Goal: Use online tool/utility: Utilize a website feature to perform a specific function

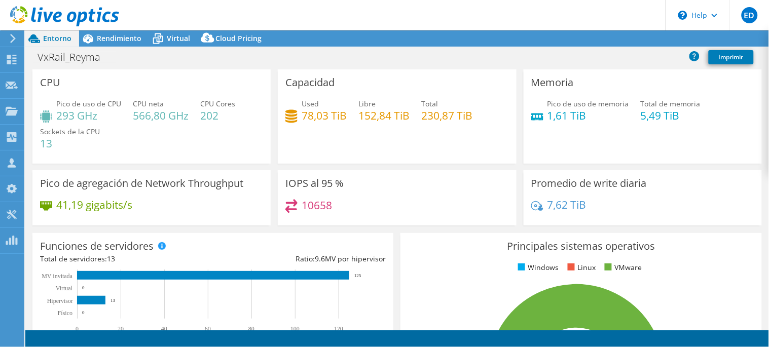
select select "USD"
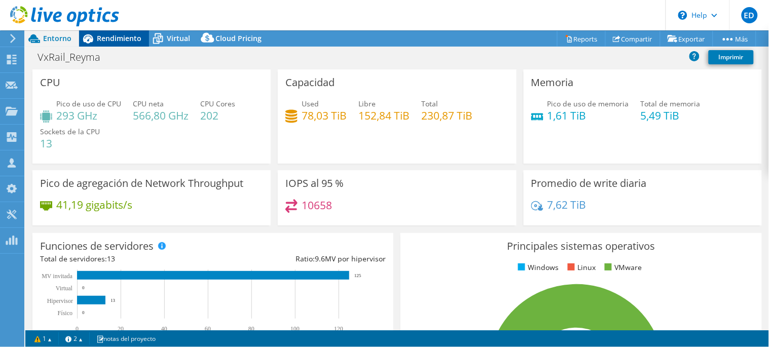
click at [112, 38] on span "Rendimiento" at bounding box center [119, 38] width 45 height 10
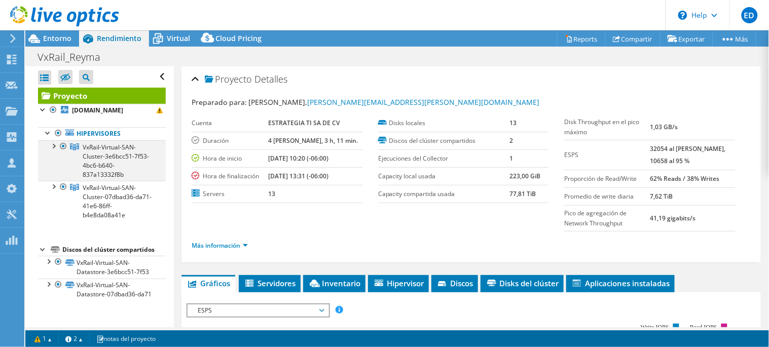
click at [56, 145] on div at bounding box center [53, 145] width 10 height 10
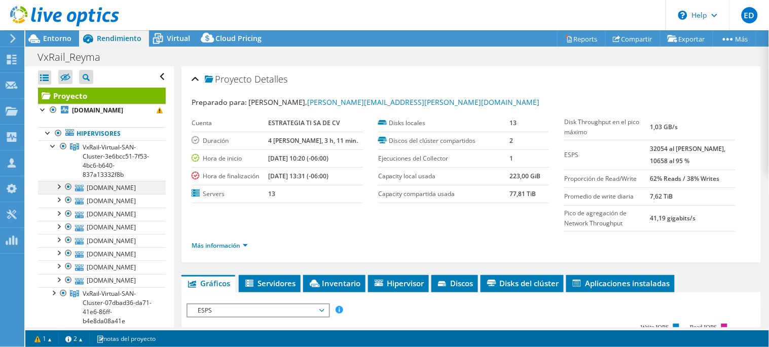
click at [69, 189] on div at bounding box center [68, 187] width 10 height 12
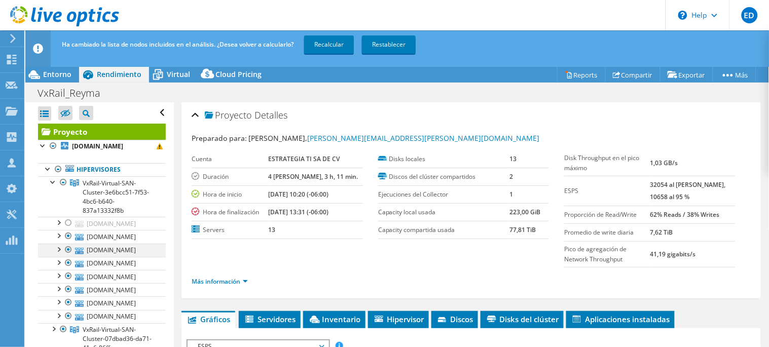
click at [67, 247] on div at bounding box center [68, 250] width 10 height 12
click at [68, 265] on div at bounding box center [68, 263] width 10 height 12
click at [69, 276] on div at bounding box center [68, 276] width 10 height 12
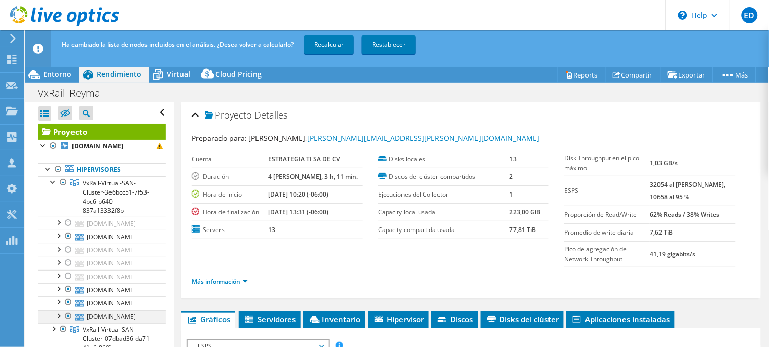
click at [68, 317] on div at bounding box center [68, 316] width 10 height 12
click at [68, 239] on div at bounding box center [68, 236] width 10 height 12
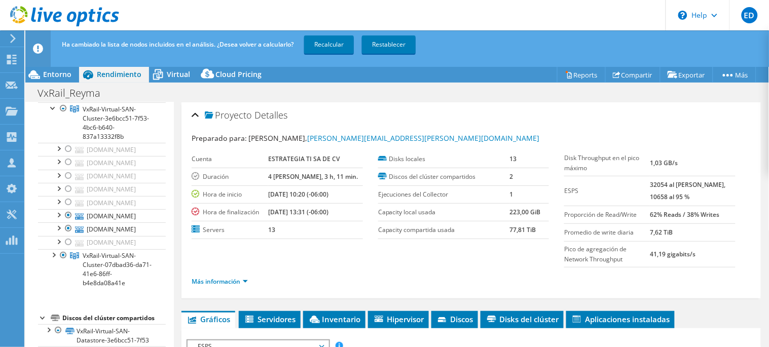
scroll to position [91, 0]
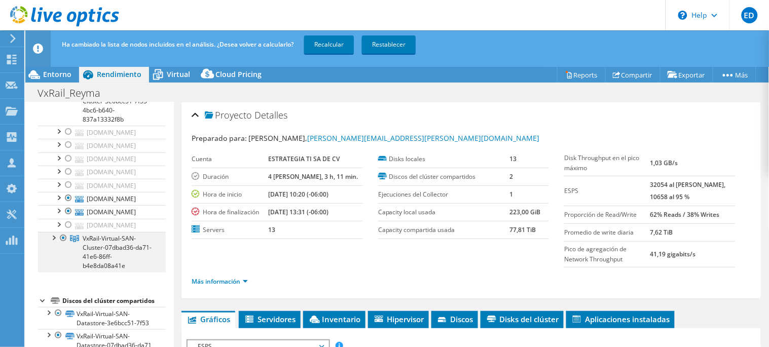
click at [53, 241] on div at bounding box center [53, 237] width 10 height 10
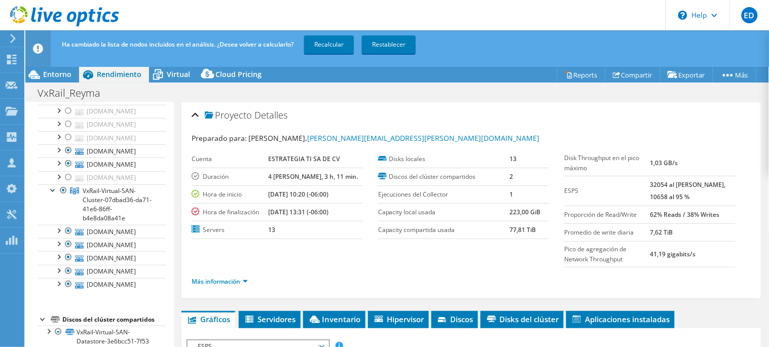
scroll to position [140, 0]
click at [335, 46] on link "Recalcular" at bounding box center [329, 44] width 50 height 18
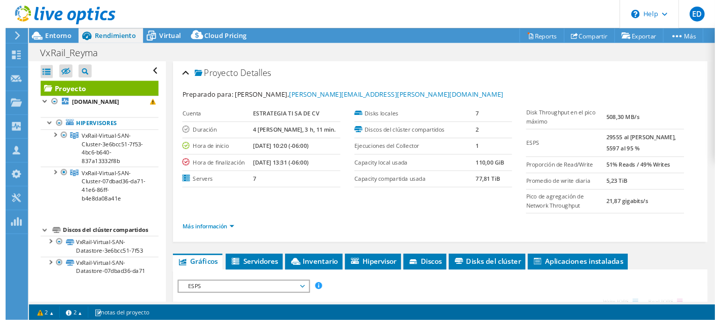
scroll to position [4, 0]
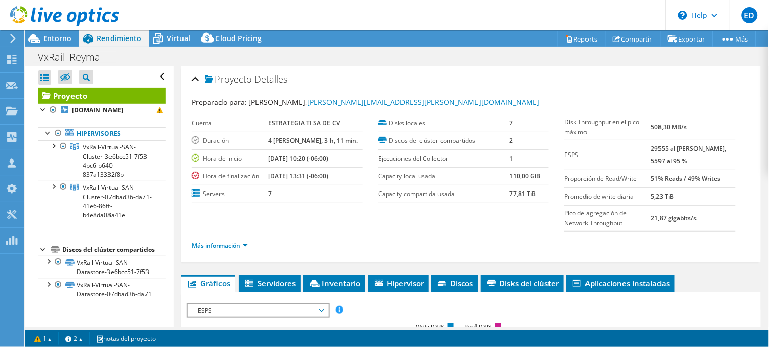
drag, startPoint x: 379, startPoint y: 21, endPoint x: 372, endPoint y: 104, distance: 83.5
click at [372, 104] on html "ED Asociado de canal [PERSON_NAME] [PERSON_NAME][EMAIL_ADDRESS][PERSON_NAME][DO…" at bounding box center [384, 173] width 769 height 347
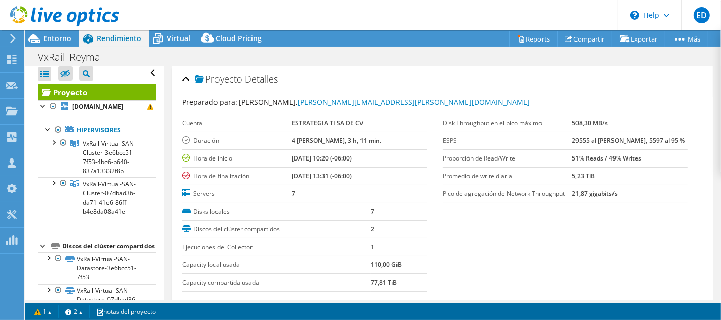
scroll to position [0, 0]
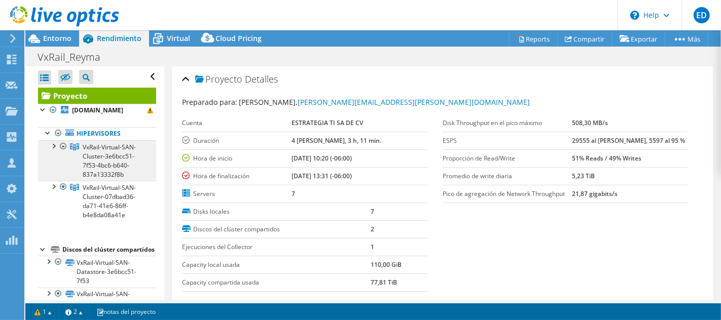
click at [54, 151] on link "VxRail-Virtual-SAN-Cluster-3e6bcc51-7f53-4bc6-b640-837a13332f8b" at bounding box center [97, 160] width 118 height 41
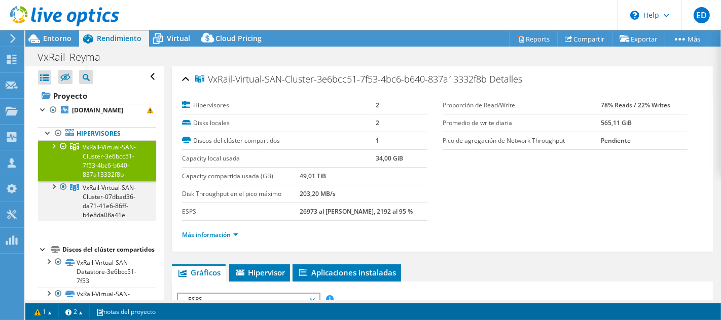
click at [51, 191] on div at bounding box center [53, 186] width 10 height 10
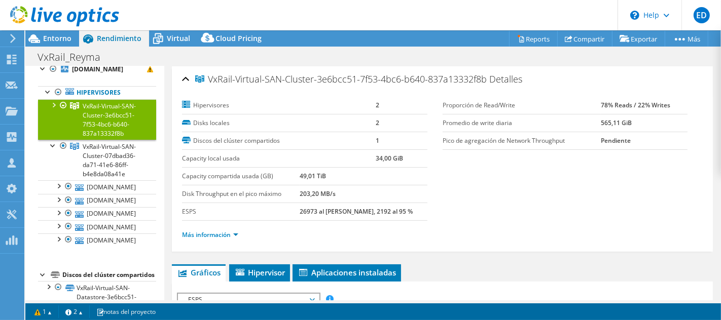
scroll to position [38, 0]
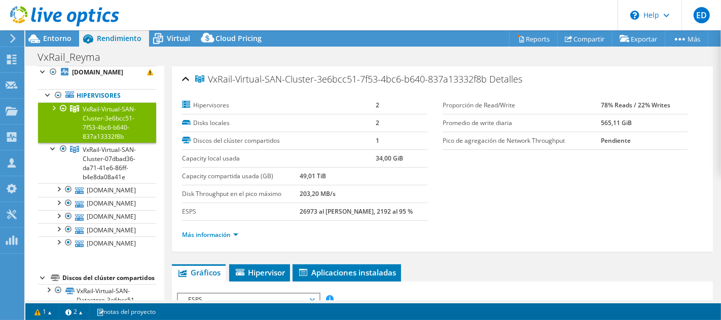
click at [54, 107] on div at bounding box center [53, 107] width 10 height 10
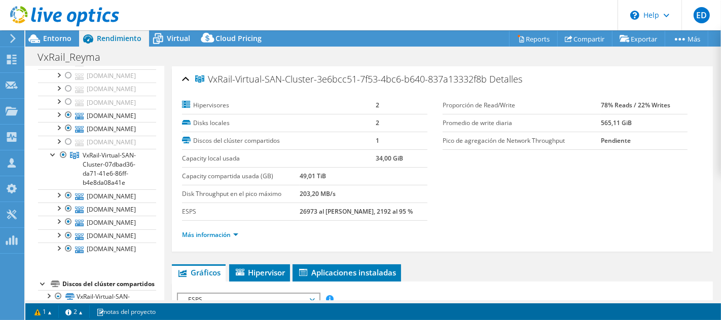
scroll to position [136, 0]
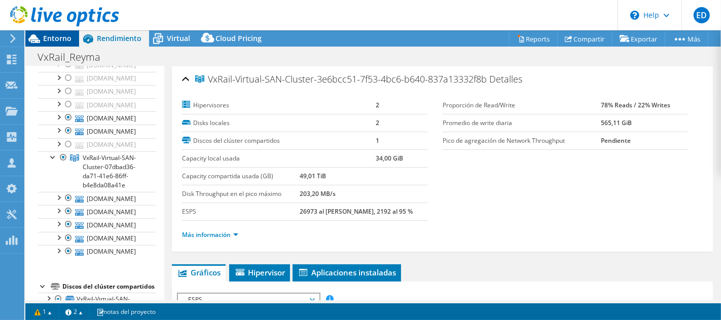
click at [48, 38] on span "Entorno" at bounding box center [57, 38] width 28 height 10
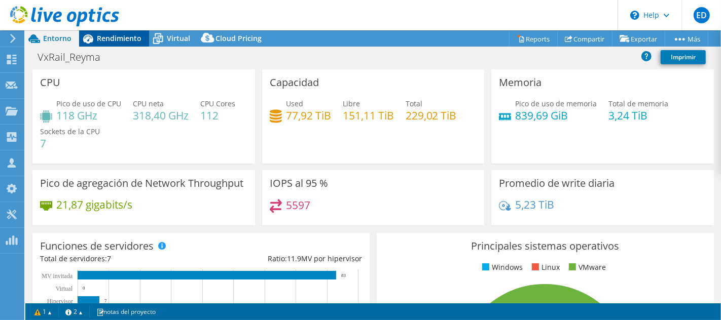
click at [118, 41] on span "Rendimiento" at bounding box center [119, 38] width 45 height 10
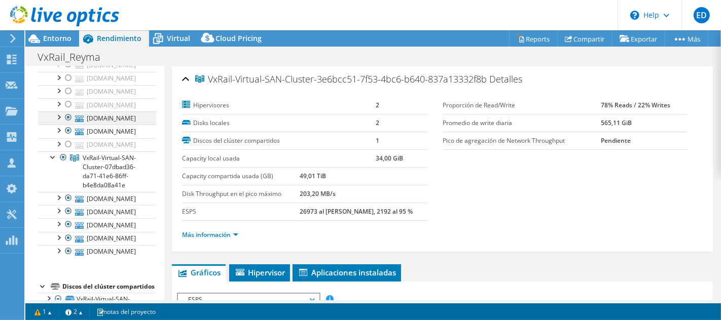
click at [69, 124] on div at bounding box center [68, 118] width 10 height 12
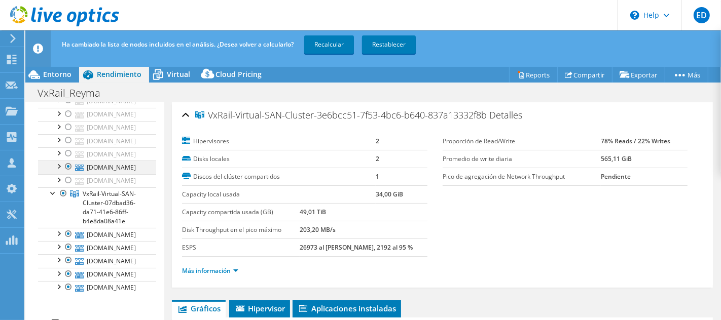
click at [68, 173] on div at bounding box center [68, 167] width 10 height 12
click at [342, 45] on link "Recalcular" at bounding box center [329, 44] width 50 height 18
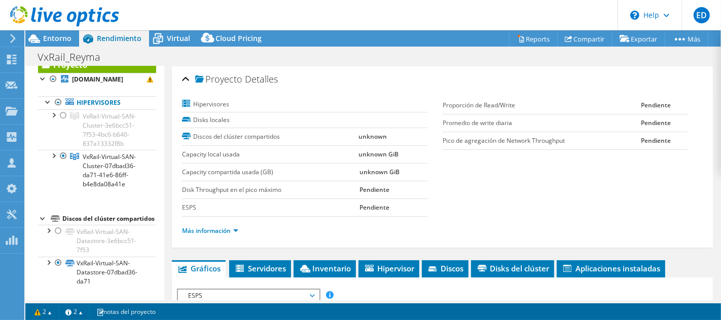
scroll to position [60, 0]
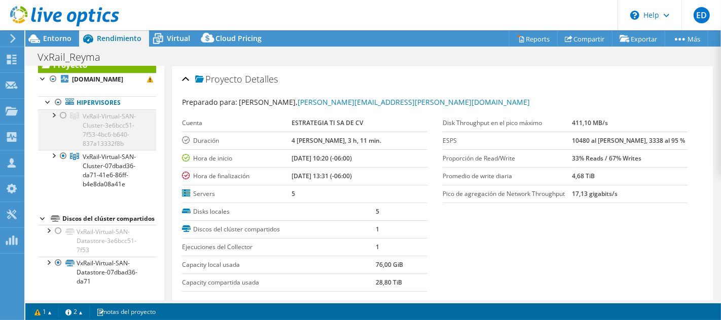
click at [52, 110] on div at bounding box center [53, 115] width 10 height 10
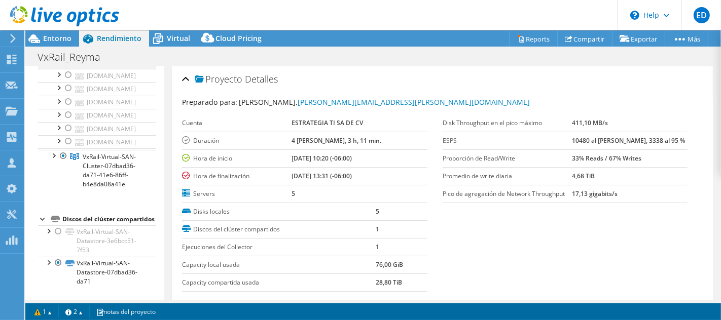
scroll to position [136, 0]
click at [70, 124] on div at bounding box center [68, 118] width 10 height 12
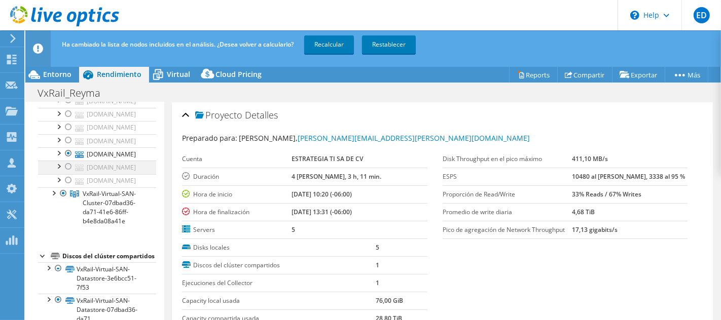
click at [67, 173] on div at bounding box center [68, 167] width 10 height 12
click at [332, 40] on link "Recalcular" at bounding box center [329, 44] width 50 height 18
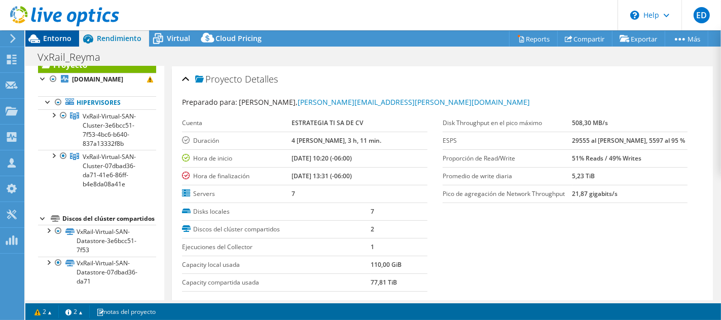
click at [52, 34] on span "Entorno" at bounding box center [57, 38] width 28 height 10
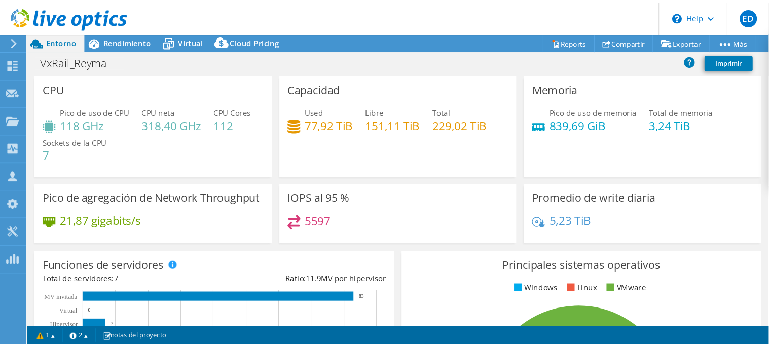
scroll to position [0, 0]
